Goal: Find contact information: Find contact information

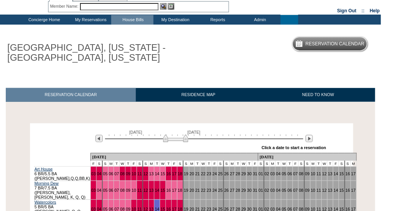
scroll to position [68, 0]
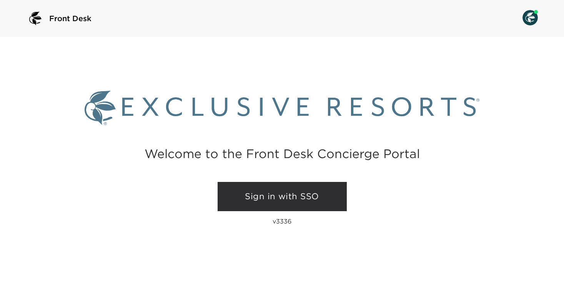
click at [274, 195] on link "Sign in with SSO" at bounding box center [282, 196] width 129 height 29
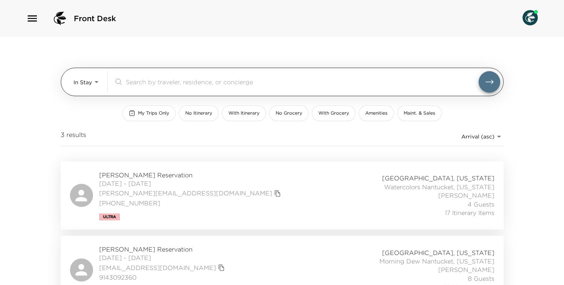
click at [93, 78] on body "Front Desk In Stay In-Stay ​ My Trips Only No Itinerary With Itinerary No Groce…" at bounding box center [282, 142] width 564 height 285
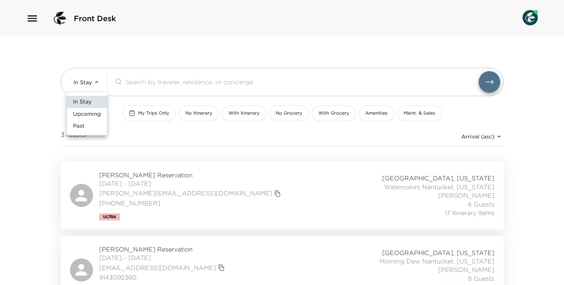
click at [93, 110] on span "Upcoming" at bounding box center [87, 114] width 28 height 8
type input "Upcoming"
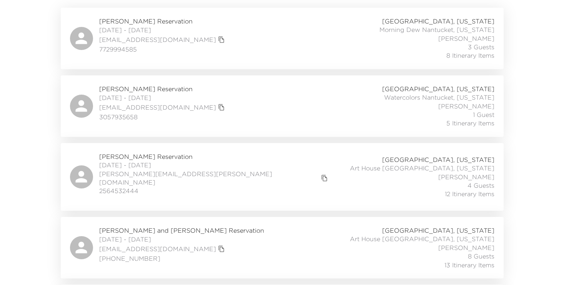
scroll to position [137, 0]
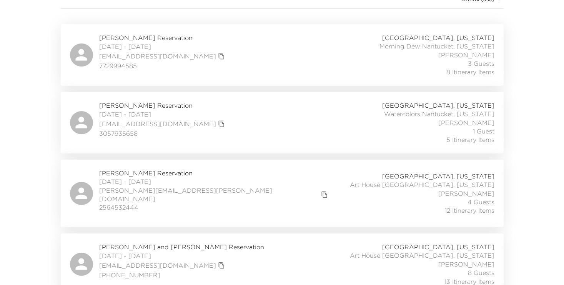
click at [156, 106] on span "Patricia Vandenberg Reservation" at bounding box center [163, 105] width 128 height 8
click at [150, 110] on span "10/05/2025 - 10/10/2025" at bounding box center [163, 114] width 128 height 8
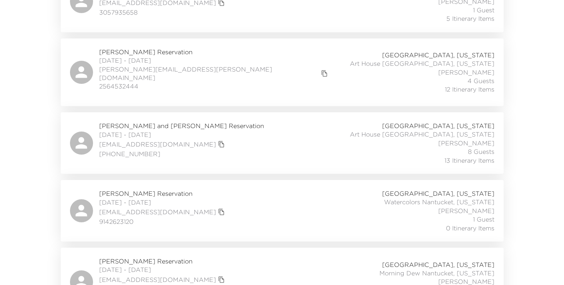
scroll to position [270, 0]
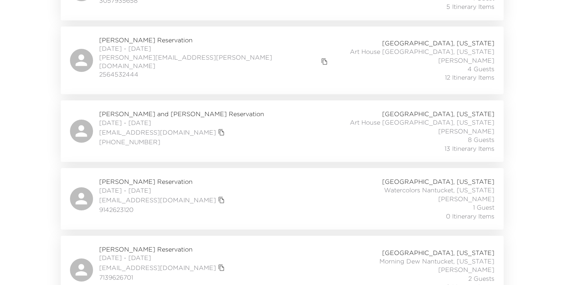
click at [209, 182] on div "Kathleen Casperson Reservation 10/10/2025 - 10/14/2025 kathleencasperson@gmail.…" at bounding box center [282, 198] width 424 height 43
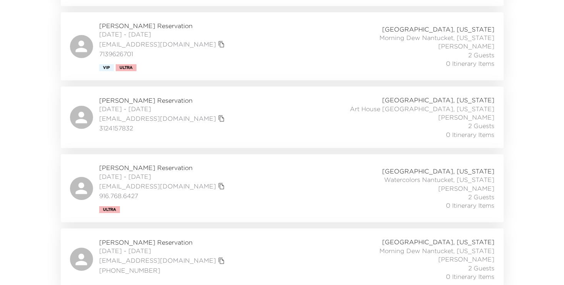
scroll to position [493, 0]
click at [208, 195] on div "Diane Plumlee Reservation 10/15/2025 - 10/19/2025 dkplumlee@gmail.com 916.768.6…" at bounding box center [282, 189] width 424 height 50
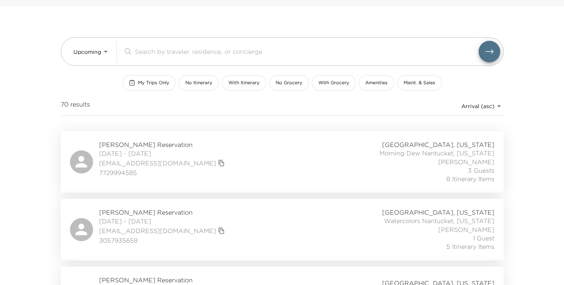
scroll to position [40, 0]
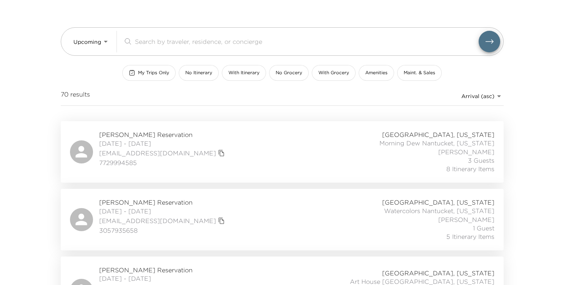
click at [166, 141] on span "10/04/2025 - 10/11/2025" at bounding box center [163, 143] width 128 height 8
click at [166, 203] on span "Patricia Vandenberg Reservation" at bounding box center [163, 202] width 128 height 8
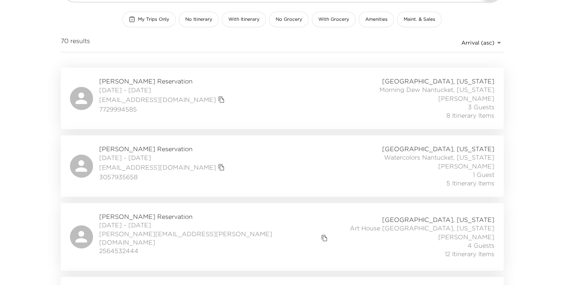
scroll to position [95, 0]
click at [133, 215] on span "Gregory Brown Reservation" at bounding box center [214, 215] width 231 height 8
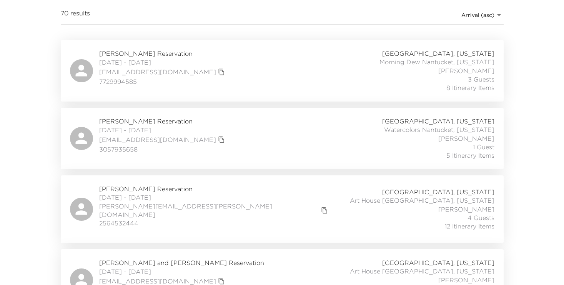
scroll to position [123, 0]
click at [144, 191] on span "Gregory Brown Reservation" at bounding box center [214, 187] width 231 height 8
click at [150, 189] on span "Gregory Brown Reservation" at bounding box center [214, 187] width 231 height 8
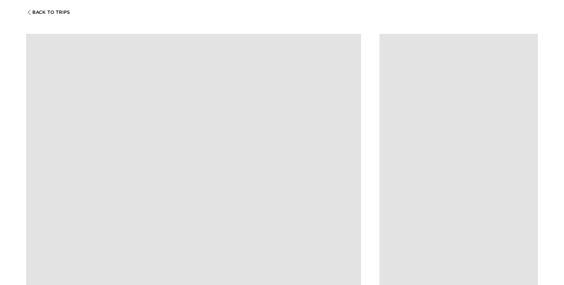
scroll to position [75, 0]
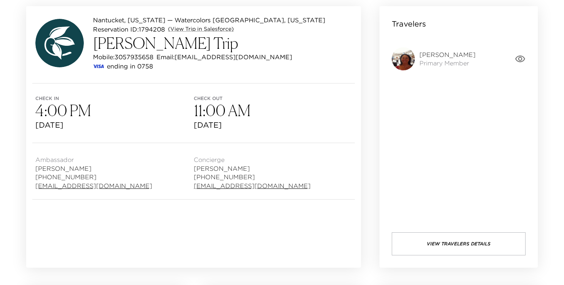
drag, startPoint x: 136, startPoint y: 185, endPoint x: 30, endPoint y: 188, distance: 106.6
click at [29, 188] on div "Ambassador Gaybrielle Melecio (303) 493-6199 gmelecio@exclusiveresorts.com Conc…" at bounding box center [193, 171] width 335 height 56
copy link "gmelecio@exclusiveresorts.com"
click at [142, 183] on div "Ambassador Gaybrielle Melecio (303) 493-6199 gmelecio@exclusiveresorts.com" at bounding box center [114, 171] width 158 height 38
click at [126, 185] on link "gmelecio@exclusiveresorts.com" at bounding box center [93, 185] width 117 height 8
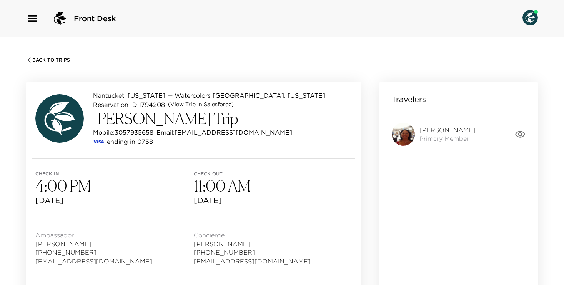
drag, startPoint x: 134, startPoint y: 259, endPoint x: 36, endPoint y: 261, distance: 98.1
click at [35, 261] on div "Ambassador Gaybrielle Melecio (303) 493-6199 gmelecio@exclusiveresorts.com" at bounding box center [114, 247] width 158 height 38
copy link "gmelecio@exclusiveresorts.com"
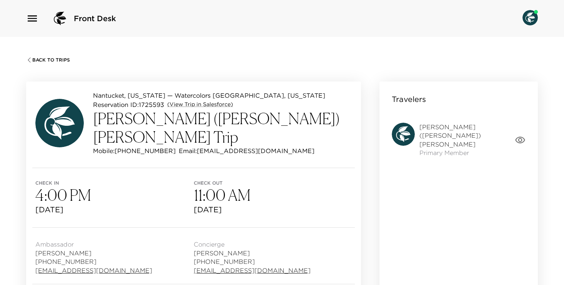
drag, startPoint x: 137, startPoint y: 254, endPoint x: 24, endPoint y: 255, distance: 112.7
click at [24, 254] on div "[GEOGRAPHIC_DATA], [US_STATE] — Watercolors [GEOGRAPHIC_DATA], [US_STATE] Reser…" at bounding box center [193, 212] width 353 height 280
copy link "[EMAIL_ADDRESS][DOMAIN_NAME]"
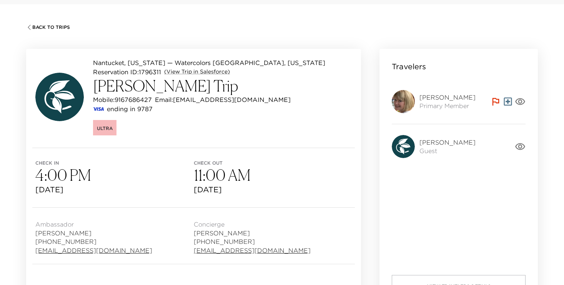
scroll to position [40, 0]
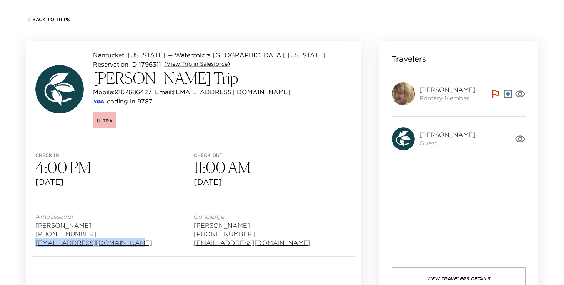
drag, startPoint x: 132, startPoint y: 242, endPoint x: 26, endPoint y: 243, distance: 106.1
click at [25, 243] on div "Nantucket, Massachusetts — Watercolors Nantucket, Massachusetts Reservation ID:…" at bounding box center [193, 172] width 353 height 280
copy link "swood@exclusiveresorts.com"
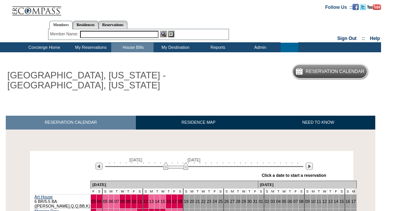
scroll to position [68, 0]
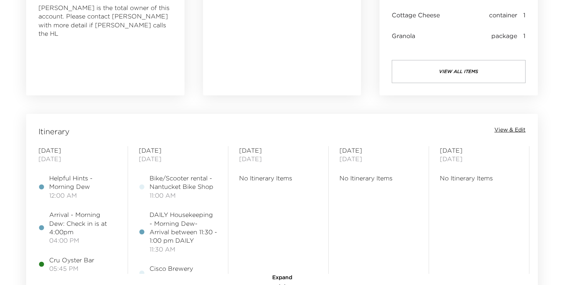
scroll to position [592, 0]
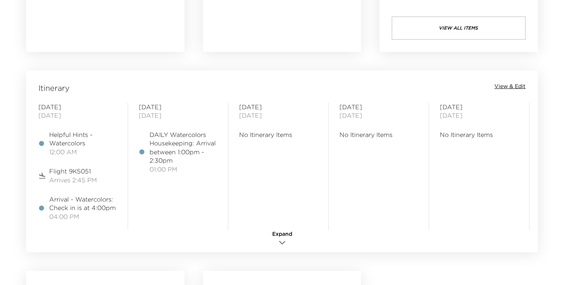
scroll to position [619, 0]
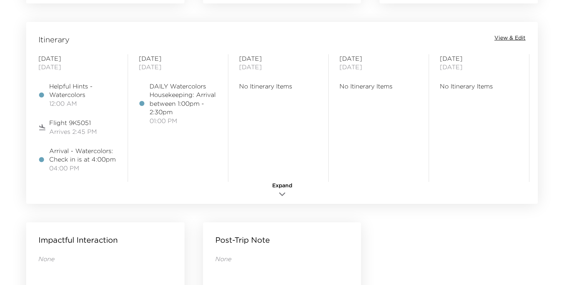
click at [509, 37] on span "View & Edit" at bounding box center [509, 38] width 31 height 8
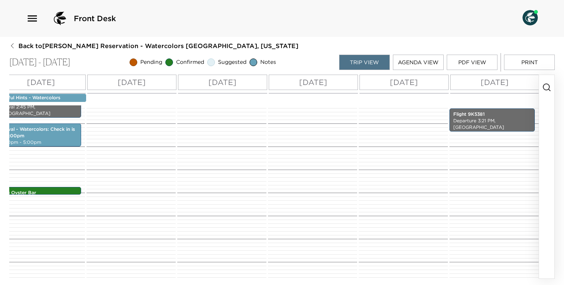
scroll to position [0, 40]
click at [532, 62] on button "Print" at bounding box center [529, 62] width 51 height 15
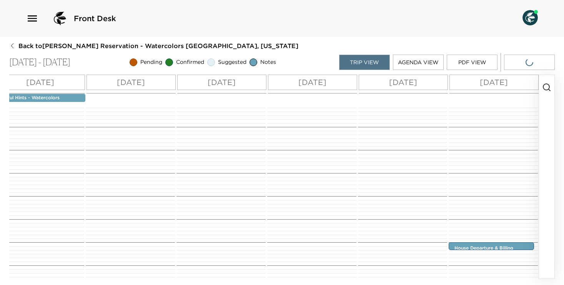
scroll to position [0, 0]
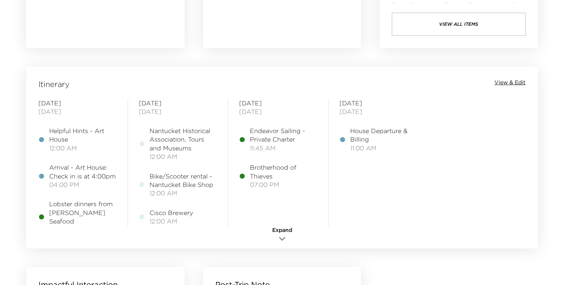
scroll to position [578, 0]
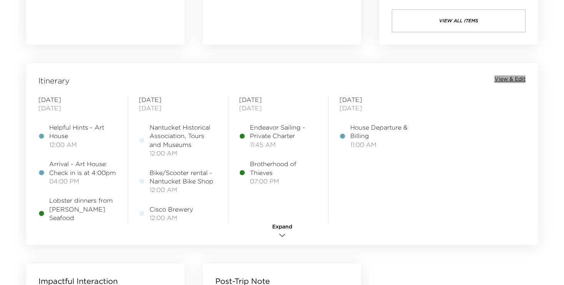
click at [515, 77] on span "View & Edit" at bounding box center [509, 79] width 31 height 8
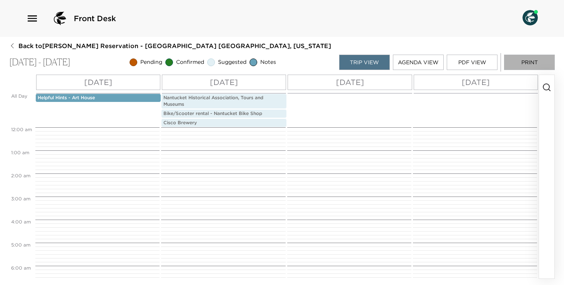
click at [529, 60] on button "Print" at bounding box center [529, 62] width 51 height 15
click at [521, 63] on button "Print" at bounding box center [529, 62] width 51 height 15
click at [527, 62] on button "Print" at bounding box center [529, 62] width 51 height 15
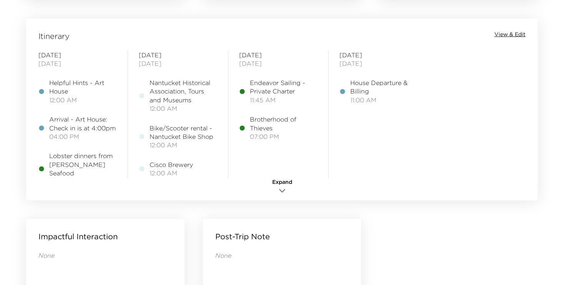
scroll to position [654, 0]
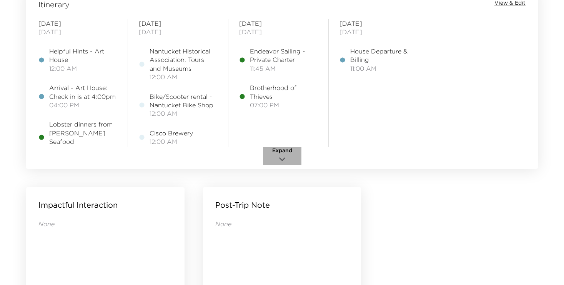
click at [282, 155] on icon "button" at bounding box center [282, 159] width 9 height 9
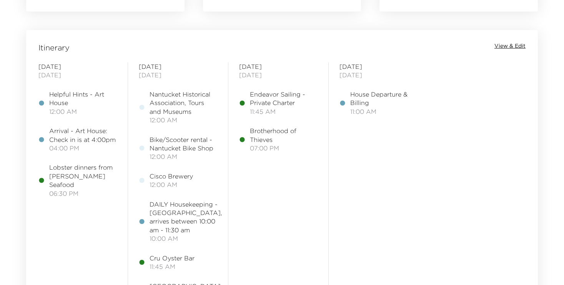
scroll to position [608, 0]
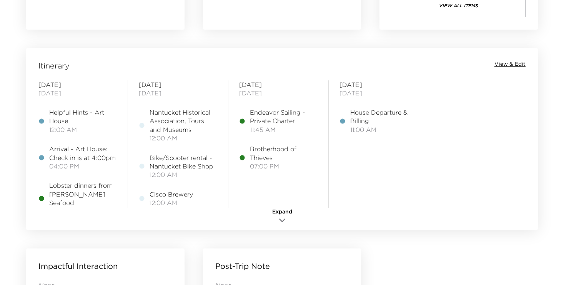
scroll to position [620, 0]
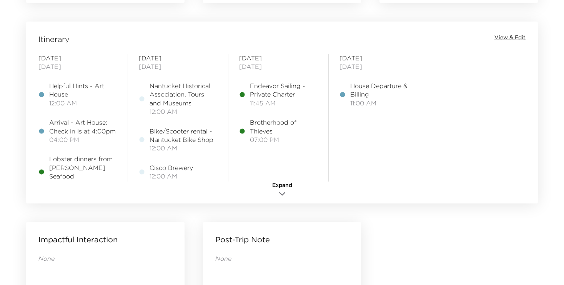
click at [282, 188] on span "Expand" at bounding box center [282, 185] width 20 height 8
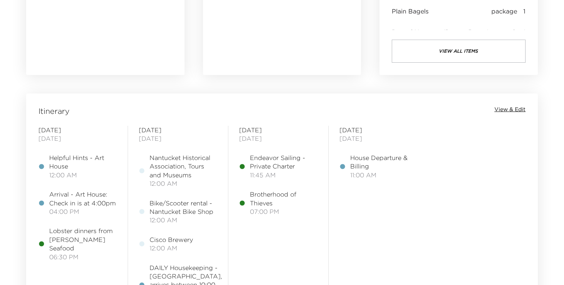
scroll to position [547, 0]
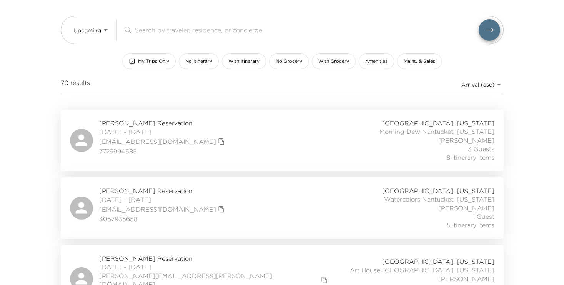
scroll to position [36, 0]
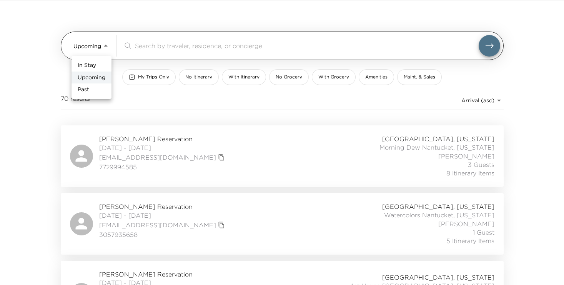
click at [90, 53] on body "Front Desk Upcoming Upcoming ​ My Trips Only No Itinerary With Itinerary No Gro…" at bounding box center [282, 106] width 564 height 285
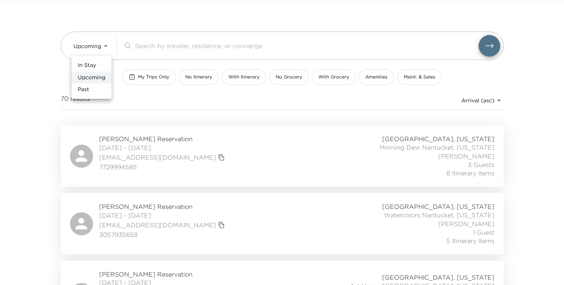
click at [91, 64] on span "In Stay" at bounding box center [87, 66] width 18 height 8
type input "In-Stay"
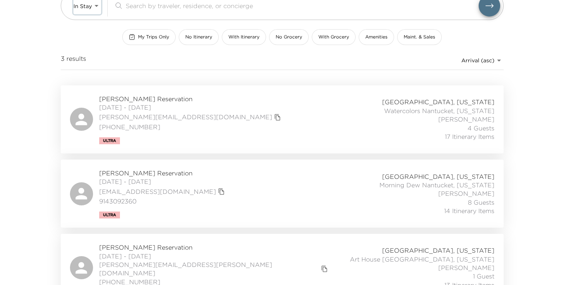
scroll to position [86, 0]
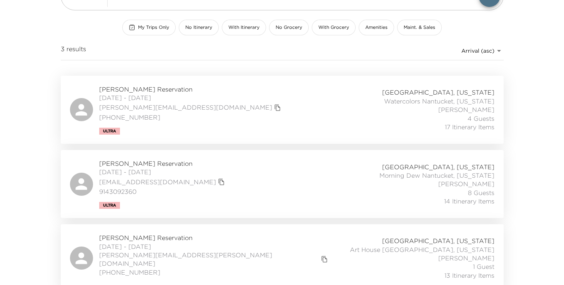
click at [131, 237] on span "Wade Knudson Reservation" at bounding box center [214, 237] width 231 height 8
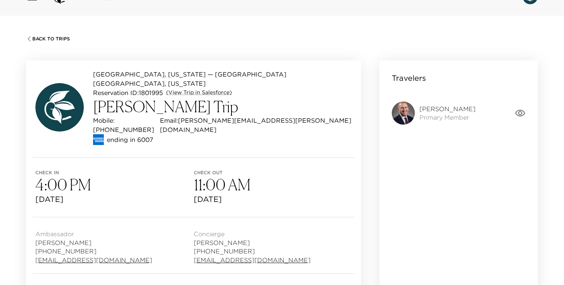
scroll to position [25, 0]
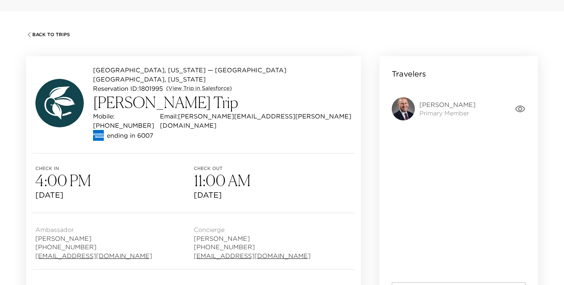
drag, startPoint x: 143, startPoint y: 240, endPoint x: 33, endPoint y: 238, distance: 110.0
click at [33, 238] on div "Ambassador [PERSON_NAME] [PHONE_NUMBER] [EMAIL_ADDRESS][DOMAIN_NAME] Concierge …" at bounding box center [193, 241] width 335 height 56
copy link "[EMAIL_ADDRESS][DOMAIN_NAME]"
